Goal: Information Seeking & Learning: Find specific fact

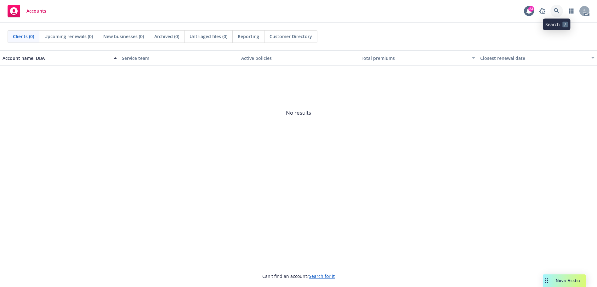
click at [557, 9] on icon at bounding box center [556, 10] width 5 height 5
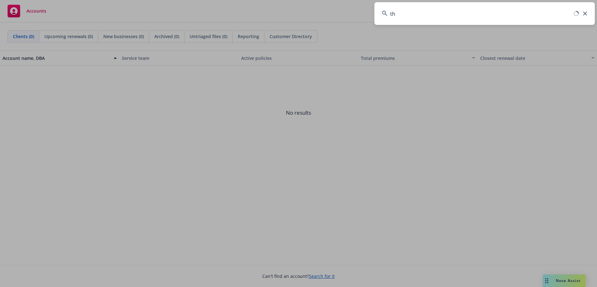
type input "t"
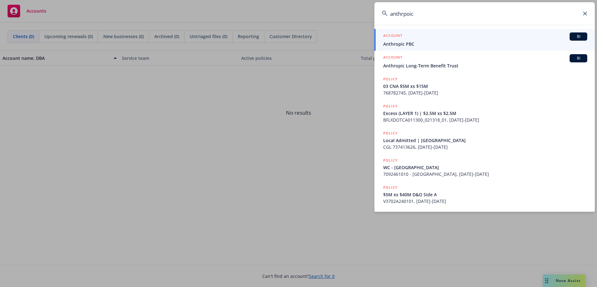
type input "anthrpoic"
click at [415, 46] on span "Anthropic PBC" at bounding box center [485, 44] width 204 height 7
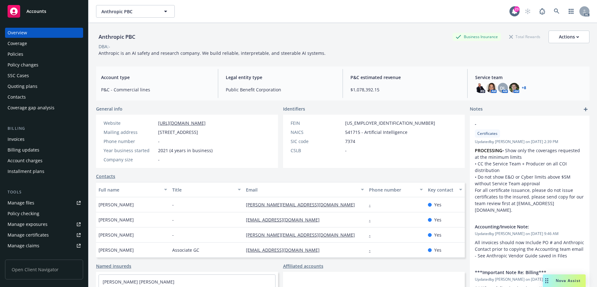
click at [37, 53] on div "Policies" at bounding box center [44, 54] width 73 height 10
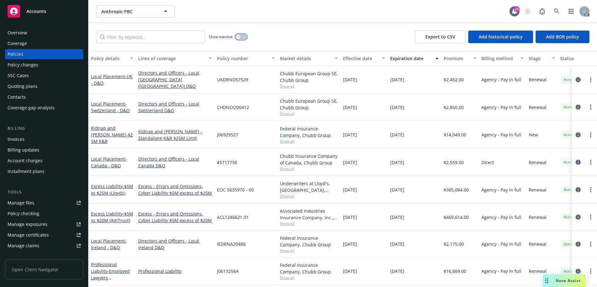
click at [239, 38] on icon "button" at bounding box center [238, 37] width 3 height 3
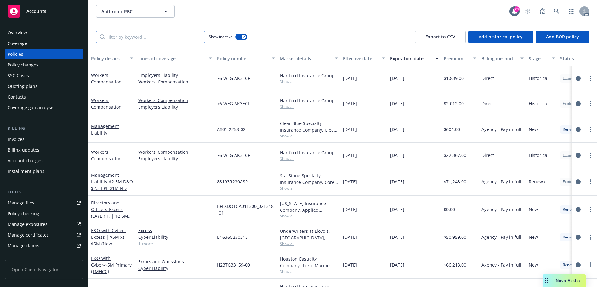
click at [180, 42] on input "Filter by keyword..." at bounding box center [150, 37] width 109 height 13
paste input "GPT0594191200"
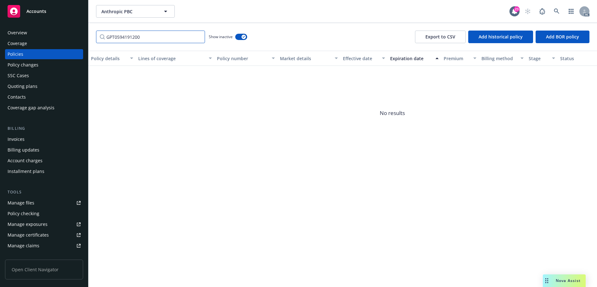
drag, startPoint x: 142, startPoint y: 36, endPoint x: 99, endPoint y: 39, distance: 43.3
click at [99, 39] on input "GPT0594191200" at bounding box center [150, 37] width 109 height 13
drag, startPoint x: 119, startPoint y: 39, endPoint x: 115, endPoint y: 36, distance: 5.2
click at [118, 38] on input "GPT0594191200" at bounding box center [150, 37] width 109 height 13
click at [116, 36] on input "GPT0594191200" at bounding box center [150, 37] width 109 height 13
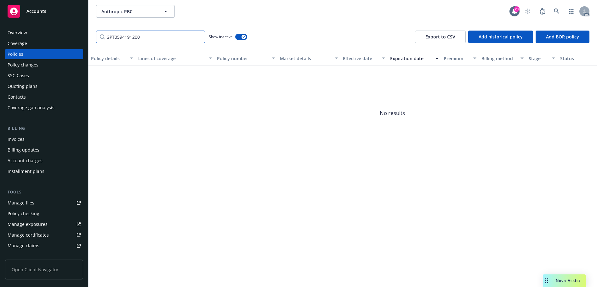
drag, startPoint x: 117, startPoint y: 37, endPoint x: 95, endPoint y: 37, distance: 21.7
click at [95, 37] on div "GPT0594191200 Show inactive Export to CSV Add historical policy Add BOR policy" at bounding box center [343, 37] width 509 height 28
drag, startPoint x: 124, startPoint y: 36, endPoint x: 145, endPoint y: 37, distance: 20.5
click at [145, 37] on input "594191200" at bounding box center [150, 37] width 109 height 13
type input "5"
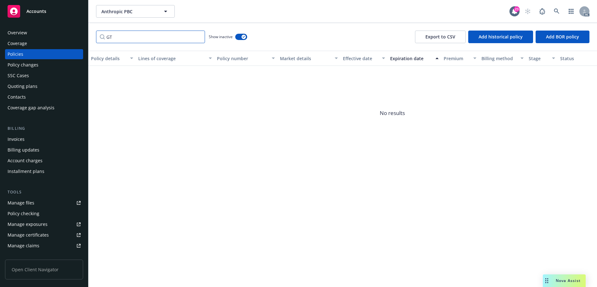
type input "G"
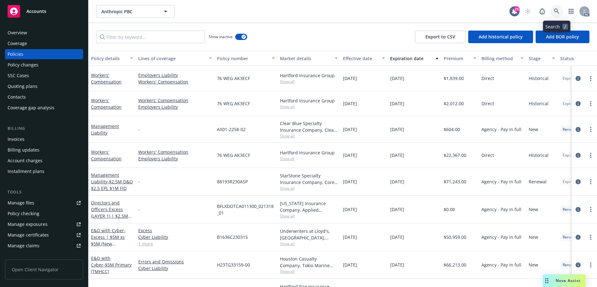
click at [556, 11] on icon at bounding box center [557, 12] width 6 height 6
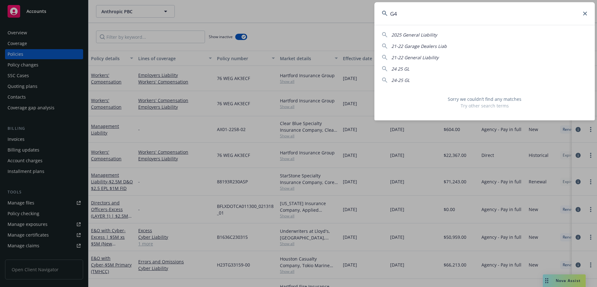
type input "G"
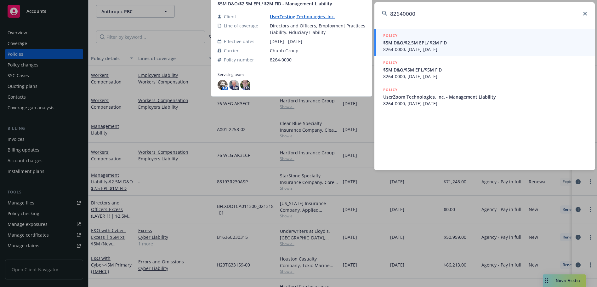
type input "82640000"
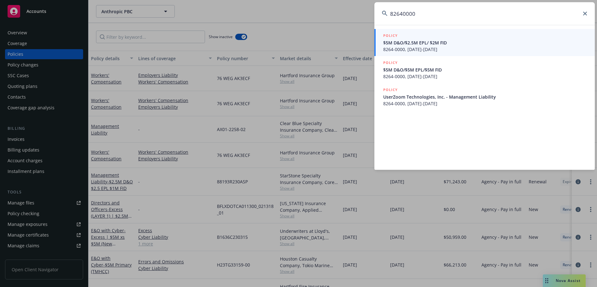
click at [422, 42] on span "$5M D&O/$2.5M EPL/ $2M FID" at bounding box center [485, 42] width 204 height 7
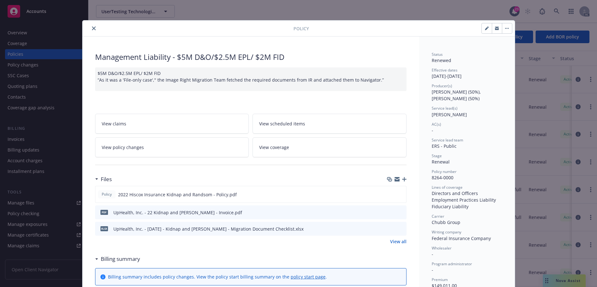
click at [92, 27] on icon "close" at bounding box center [94, 28] width 4 height 4
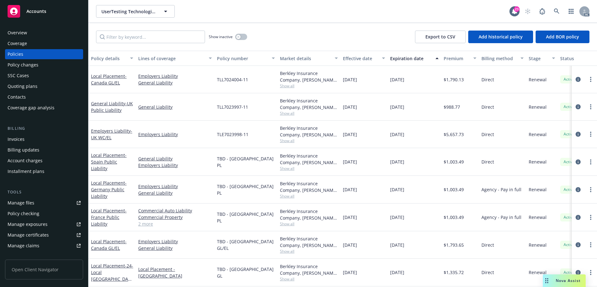
click at [50, 34] on div "Overview" at bounding box center [44, 33] width 73 height 10
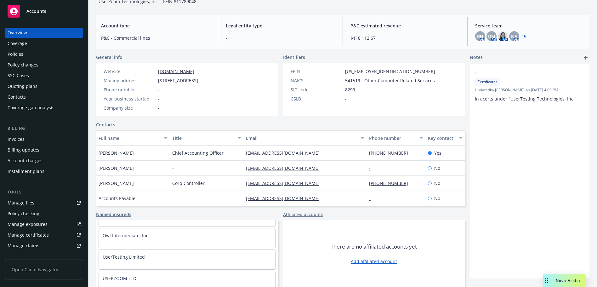
scroll to position [304, 0]
click at [29, 53] on div "Policies" at bounding box center [44, 54] width 73 height 10
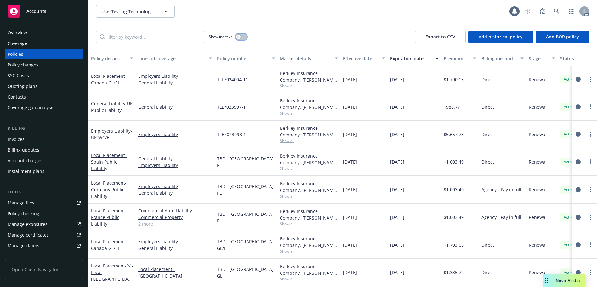
click at [246, 39] on button "button" at bounding box center [241, 37] width 12 height 6
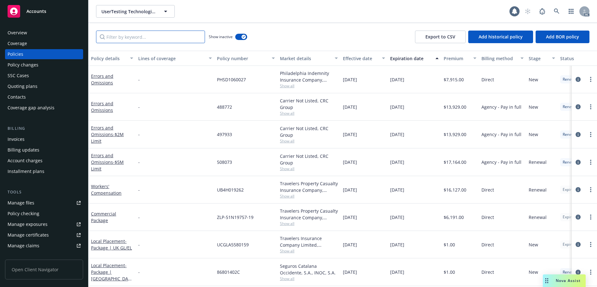
click at [148, 39] on input "Filter by keyword..." at bounding box center [150, 37] width 109 height 13
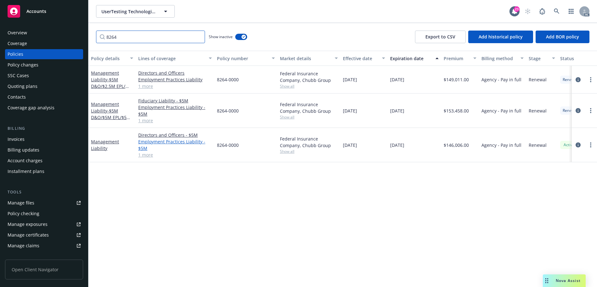
type input "8264"
drag, startPoint x: 212, startPoint y: 147, endPoint x: 217, endPoint y: 149, distance: 5.5
click at [217, 149] on div "8264-0000" at bounding box center [245, 145] width 63 height 34
copy span "8264-0000"
click at [24, 66] on div "Policy changes" at bounding box center [23, 65] width 31 height 10
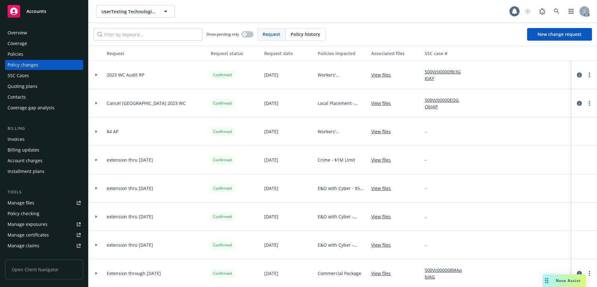
drag, startPoint x: 295, startPoint y: 34, endPoint x: 292, endPoint y: 34, distance: 3.2
click at [292, 34] on span "Policy history" at bounding box center [306, 34] width 30 height 7
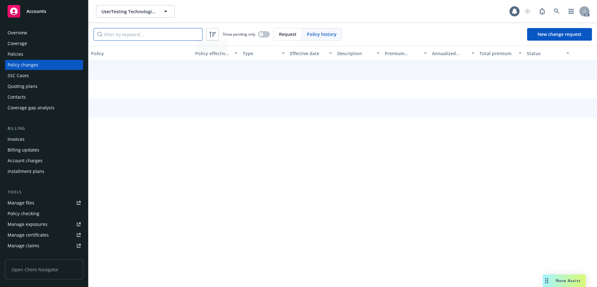
click at [157, 36] on input "Filter by keyword..." at bounding box center [148, 34] width 109 height 13
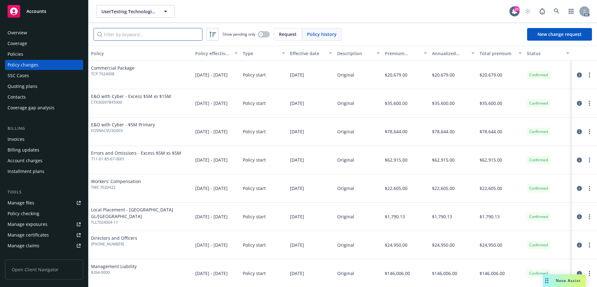
paste input "8264-0000"
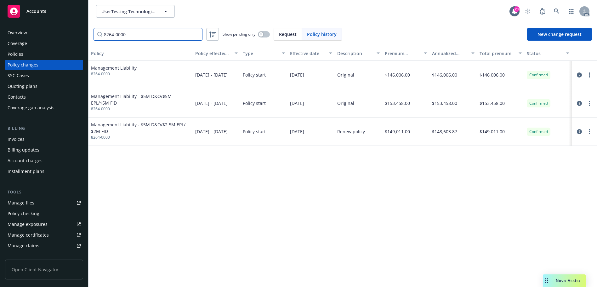
type input "8264-0000"
click at [553, 15] on link at bounding box center [557, 11] width 13 height 13
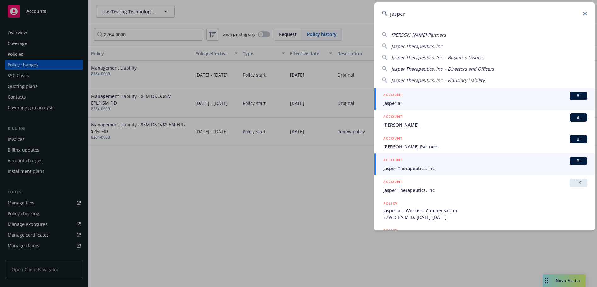
type input "jasper"
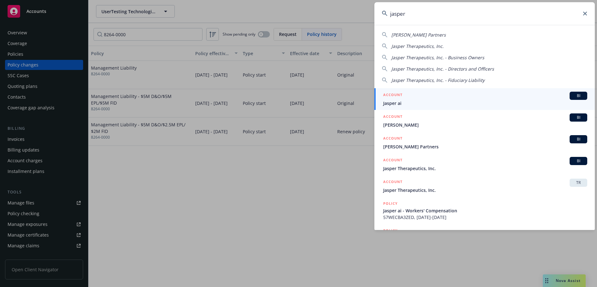
click at [460, 166] on span "Jasper Therapeutics, Inc." at bounding box center [485, 168] width 204 height 7
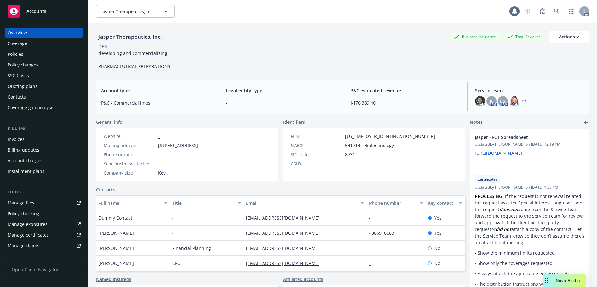
click at [34, 54] on div "Policies" at bounding box center [44, 54] width 73 height 10
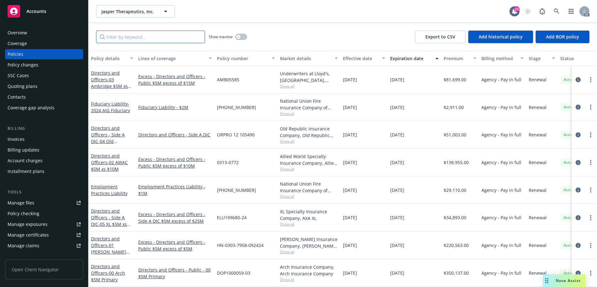
click at [182, 37] on input "Filter by keyword..." at bounding box center [150, 37] width 109 height 13
paste input "ELU199680"
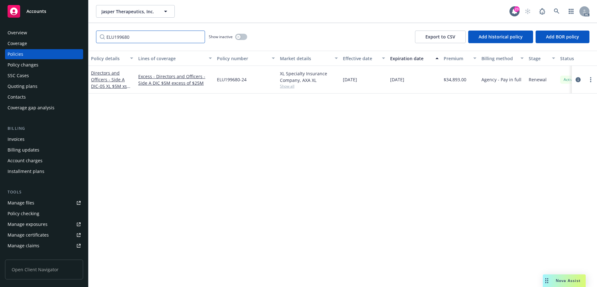
type input "ELU199680"
click at [34, 67] on div "Policy changes" at bounding box center [23, 65] width 31 height 10
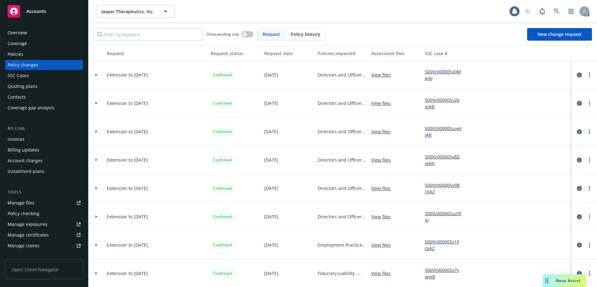
drag, startPoint x: 305, startPoint y: 35, endPoint x: 298, endPoint y: 35, distance: 6.9
click at [298, 35] on span "Policy history" at bounding box center [306, 34] width 30 height 7
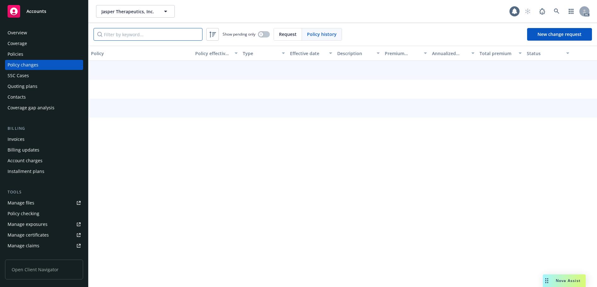
click at [163, 36] on input "Filter by keyword..." at bounding box center [148, 34] width 109 height 13
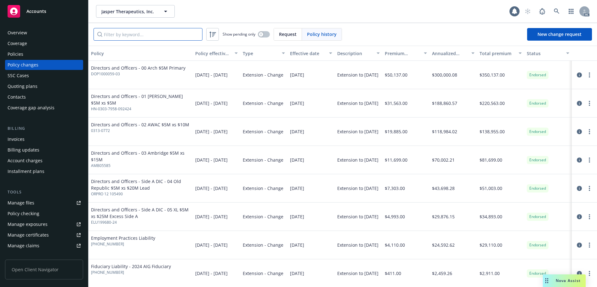
paste input "ELU199680"
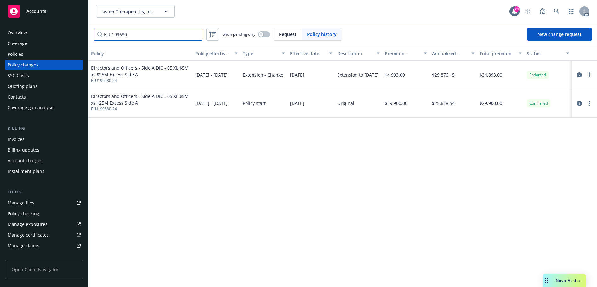
type input "ELU199680"
click at [558, 18] on div "Jasper Therapeutics, Inc. Jasper Therapeutics, Inc. 23 AC" at bounding box center [343, 11] width 509 height 23
click at [558, 14] on icon at bounding box center [557, 12] width 6 height 6
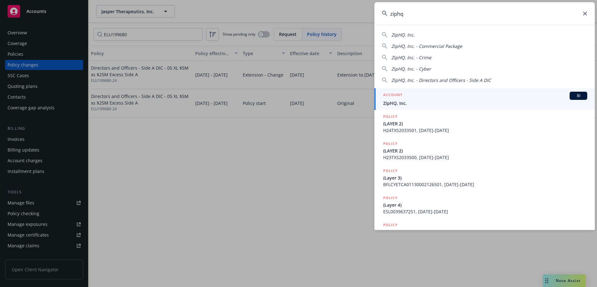
type input "ziphq"
click at [464, 106] on span "ZipHQ, Inc." at bounding box center [485, 103] width 204 height 7
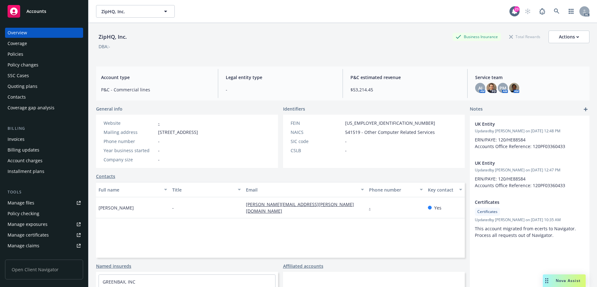
click at [42, 51] on div "Policies" at bounding box center [44, 54] width 73 height 10
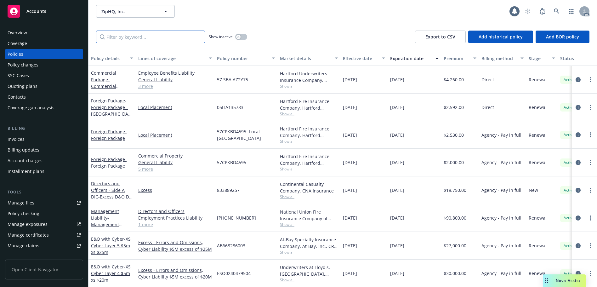
click at [154, 37] on input "Filter by keyword..." at bounding box center [150, 37] width 109 height 13
paste input "V36BB9250201"
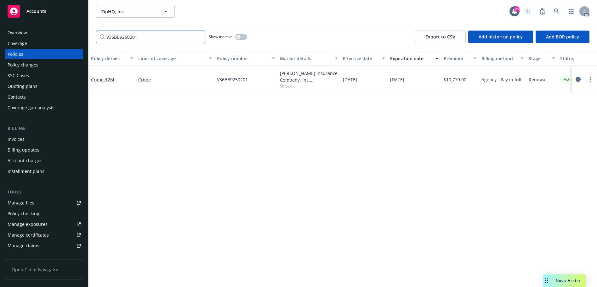
type input "V36BB9250201"
click at [236, 78] on span "V36BB9250201" at bounding box center [232, 79] width 31 height 7
copy span "V36BB9250201"
click at [32, 64] on div "Policy changes" at bounding box center [23, 65] width 31 height 10
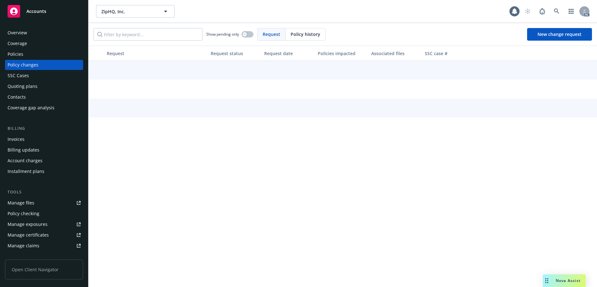
drag, startPoint x: 306, startPoint y: 32, endPoint x: 163, endPoint y: 41, distance: 142.9
click at [300, 33] on span "Policy history" at bounding box center [306, 34] width 30 height 7
click at [143, 35] on input "Filter by keyword..." at bounding box center [148, 34] width 109 height 13
paste input "V36BB9250201"
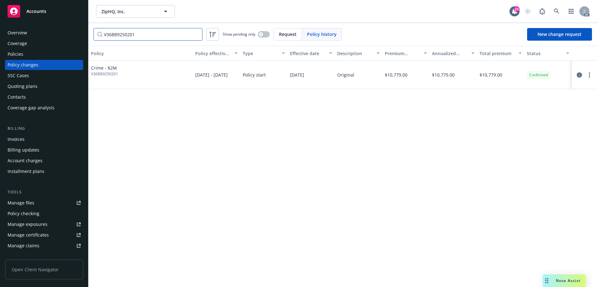
type input "V36BB9250201"
click at [580, 77] on icon "circleInformation" at bounding box center [579, 74] width 5 height 5
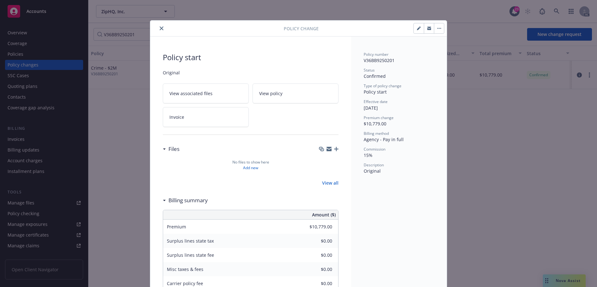
scroll to position [19, 0]
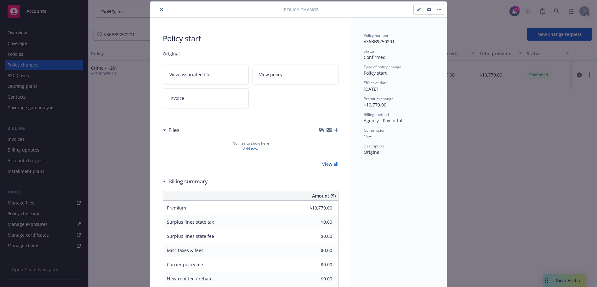
drag, startPoint x: 160, startPoint y: 6, endPoint x: 419, endPoint y: 19, distance: 259.8
click at [160, 7] on button "close" at bounding box center [162, 10] width 8 height 8
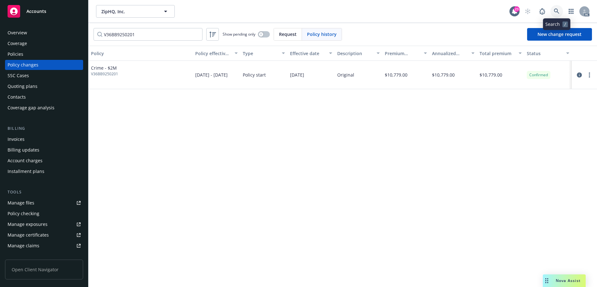
click at [558, 9] on icon at bounding box center [557, 12] width 6 height 6
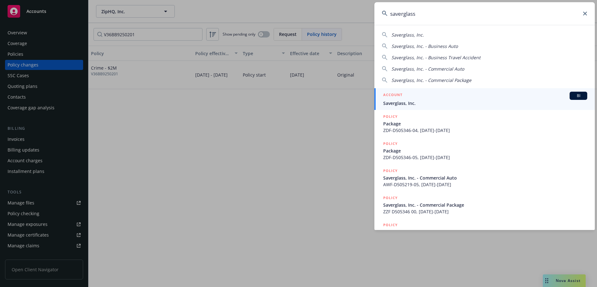
type input "saverglass"
click at [418, 99] on div "ACCOUNT BI" at bounding box center [485, 96] width 204 height 8
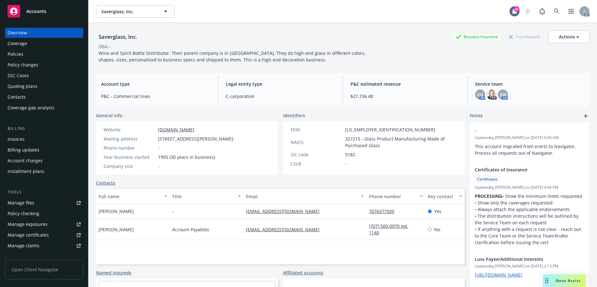
click at [42, 53] on div "Policies" at bounding box center [44, 54] width 73 height 10
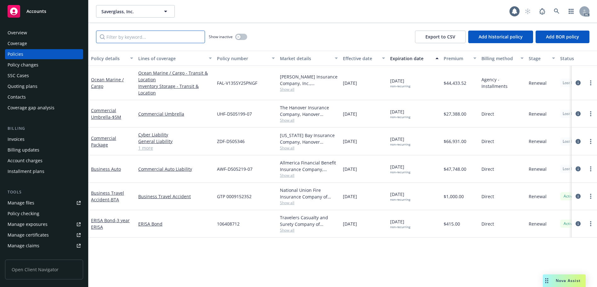
click at [149, 35] on input "Filter by keyword..." at bounding box center [150, 37] width 109 height 13
paste input "V135SY25PNGF"
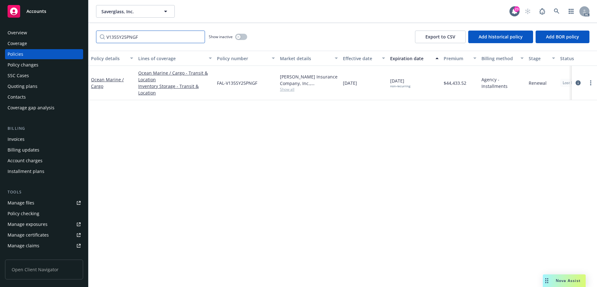
type input "V135SY25PNGF"
drag, startPoint x: 264, startPoint y: 83, endPoint x: 215, endPoint y: 84, distance: 48.8
click at [215, 84] on div "FAL-V135SY25PNGF" at bounding box center [245, 83] width 63 height 34
click at [578, 82] on icon "circleInformation" at bounding box center [578, 82] width 5 height 5
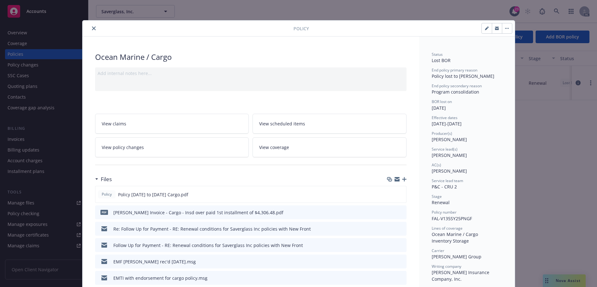
drag, startPoint x: 89, startPoint y: 28, endPoint x: 114, endPoint y: 26, distance: 24.9
click at [90, 28] on button "close" at bounding box center [94, 29] width 8 height 8
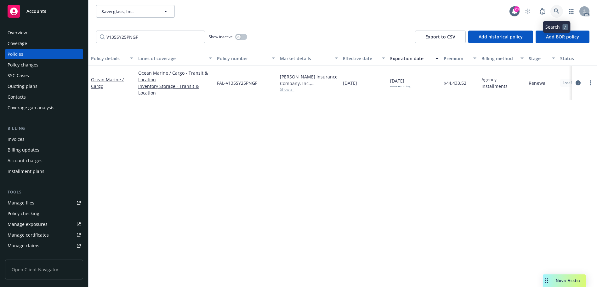
click at [552, 11] on link at bounding box center [557, 11] width 13 height 13
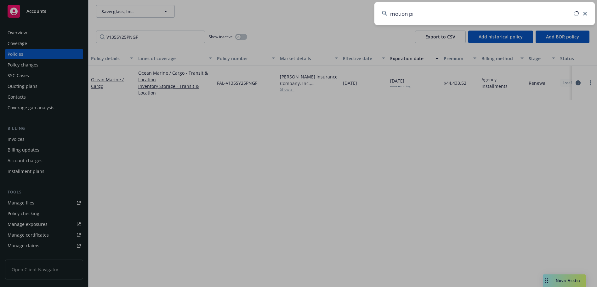
type input "motion pic"
